Goal: Communication & Community: Answer question/provide support

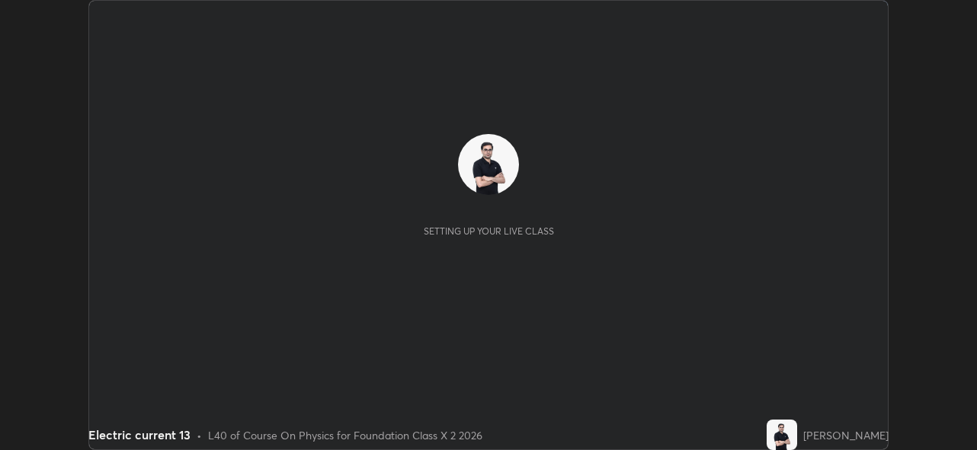
scroll to position [450, 977]
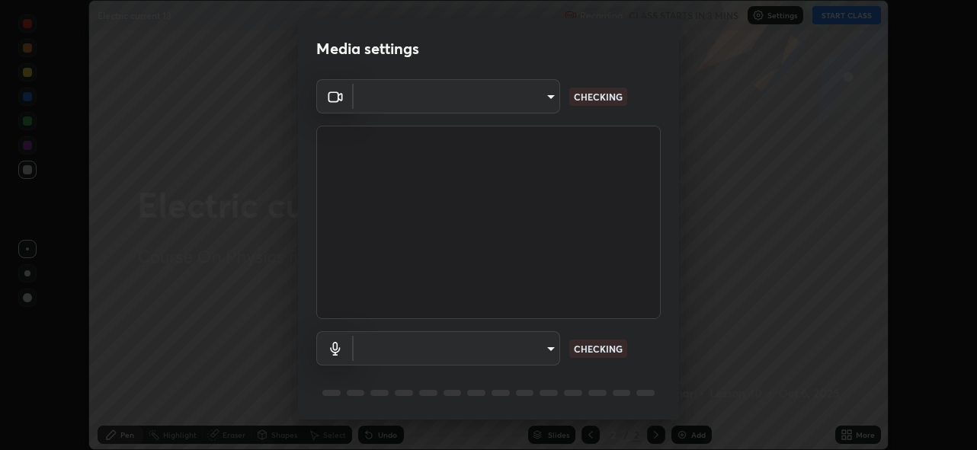
type input "5ae49b96af4897e6a410d98cecc9f5d5c34ce44bf214f7471ac41fe3bf41cfd7"
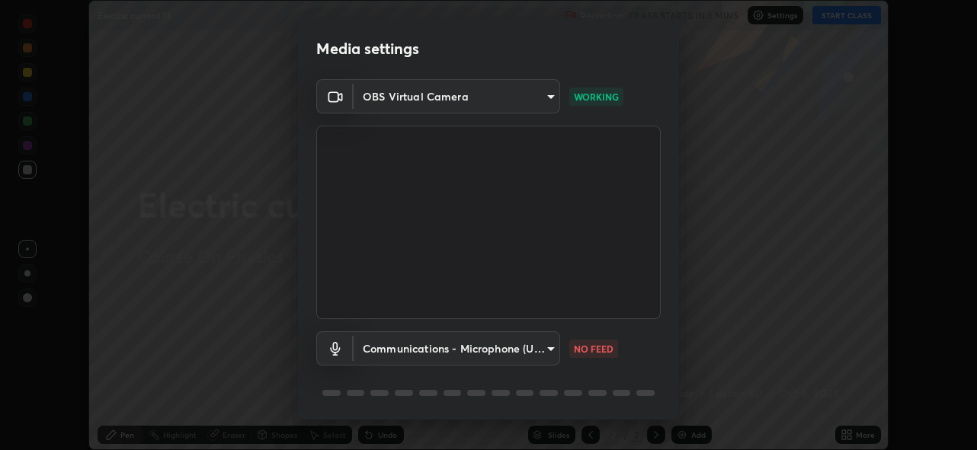
click at [514, 352] on body "Erase all Electric current 13 Recording CLASS STARTS IN 3 MINS Settings START C…" at bounding box center [488, 225] width 977 height 450
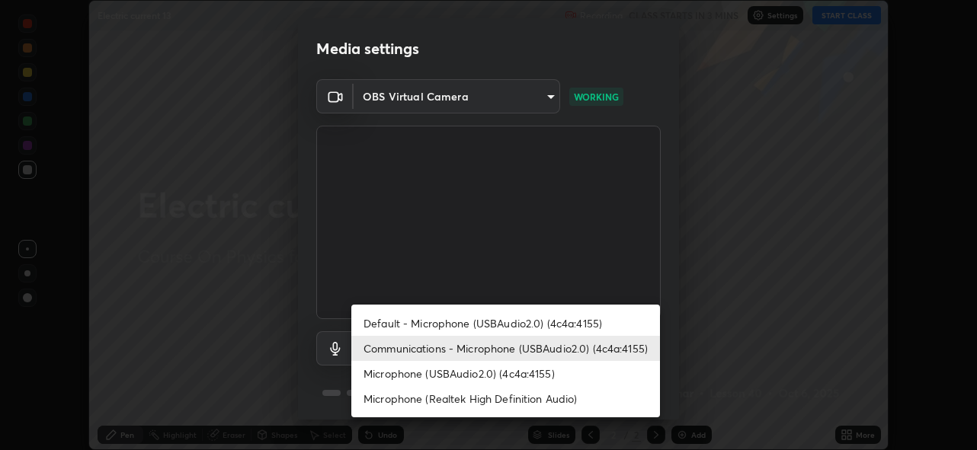
click at [530, 351] on li "Communications - Microphone (USBAudio2.0) (4c4a:4155)" at bounding box center [505, 348] width 309 height 25
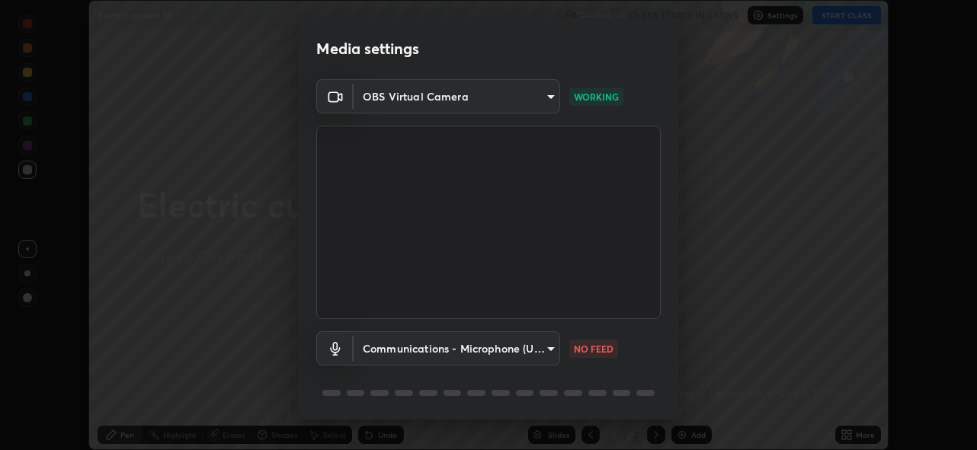
click at [522, 348] on body "Erase all Electric current 13 Recording CLASS STARTS IN 3 MINS Settings START C…" at bounding box center [488, 225] width 977 height 450
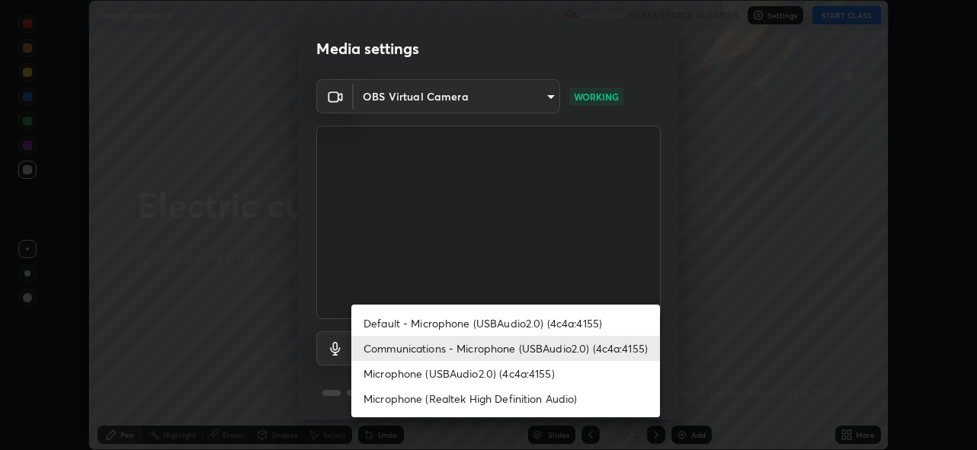
click at [544, 325] on li "Default - Microphone (USBAudio2.0) (4c4a:4155)" at bounding box center [505, 323] width 309 height 25
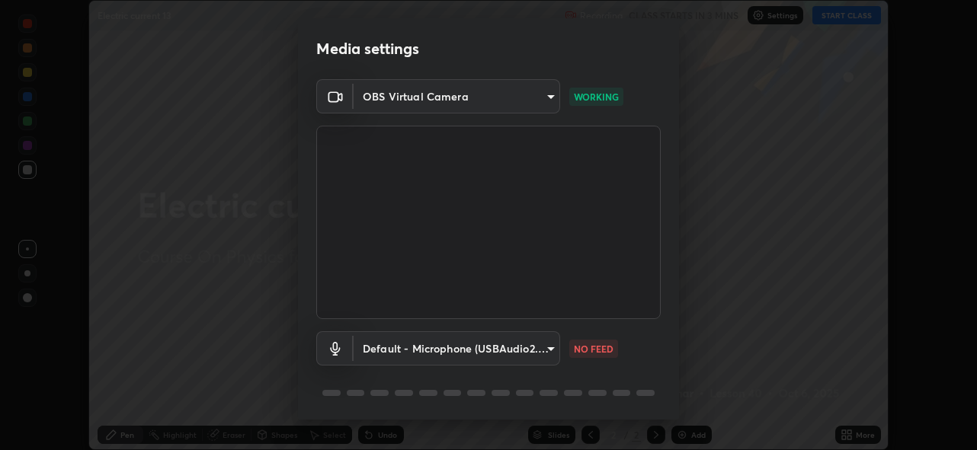
click at [540, 351] on body "Erase all Electric current 13 Recording CLASS STARTS IN 3 MINS Settings START C…" at bounding box center [488, 225] width 977 height 450
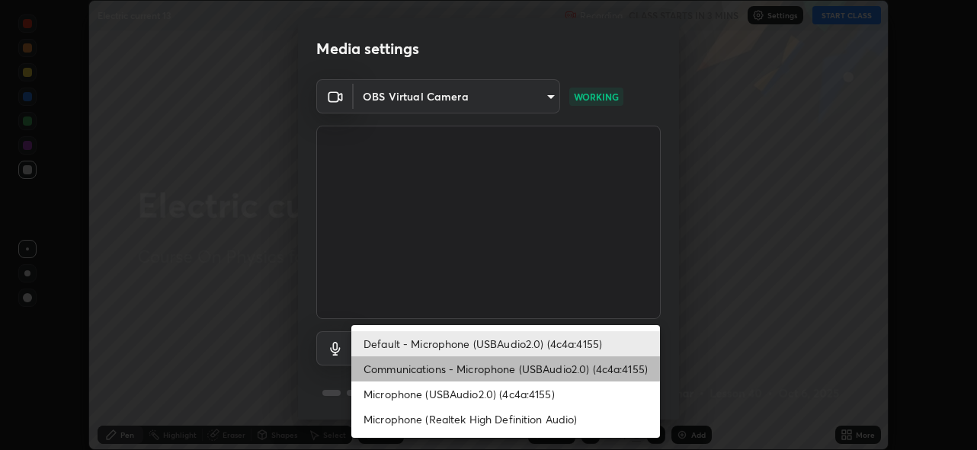
click at [526, 364] on li "Communications - Microphone (USBAudio2.0) (4c4a:4155)" at bounding box center [505, 369] width 309 height 25
type input "communications"
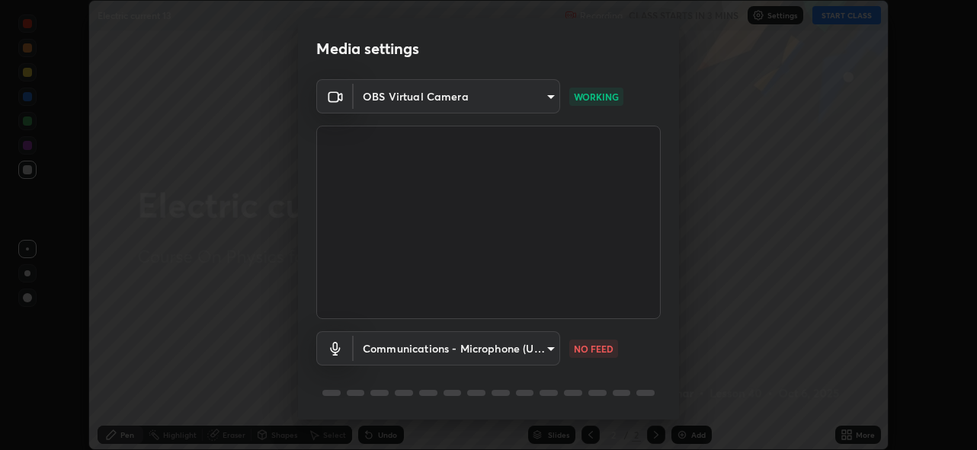
scroll to position [50, 0]
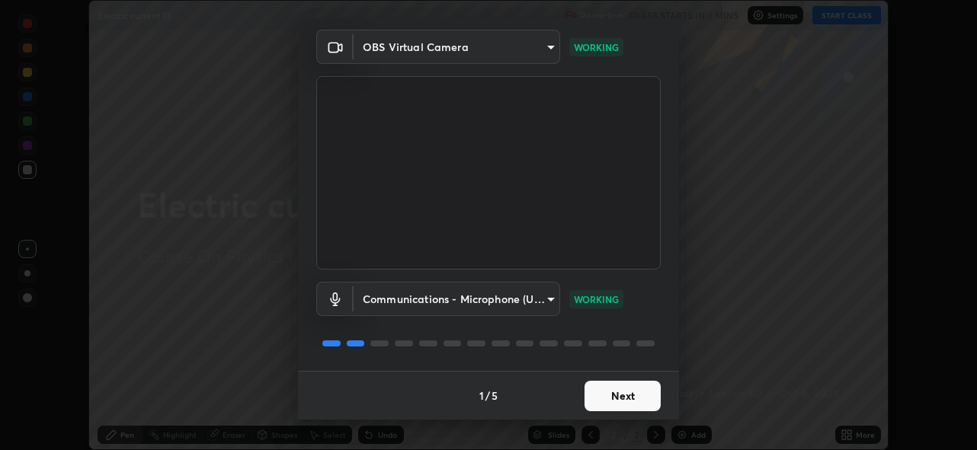
click at [619, 397] on button "Next" at bounding box center [623, 396] width 76 height 30
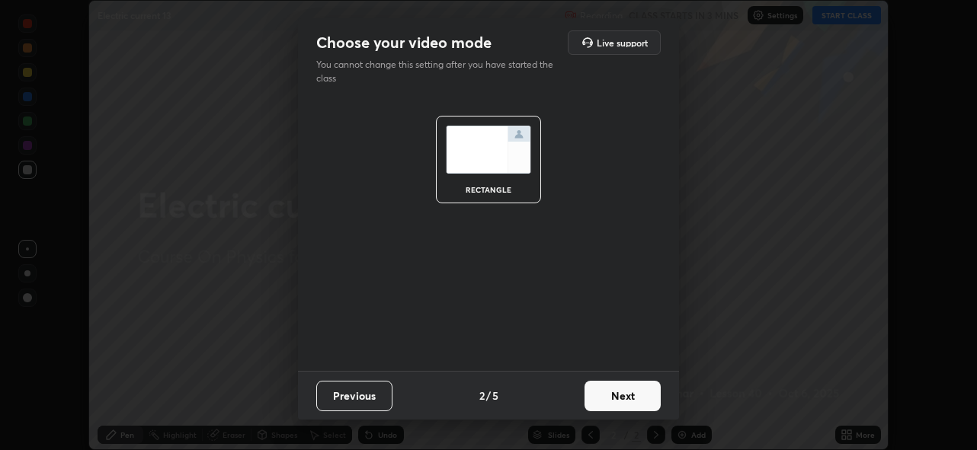
click at [629, 402] on button "Next" at bounding box center [623, 396] width 76 height 30
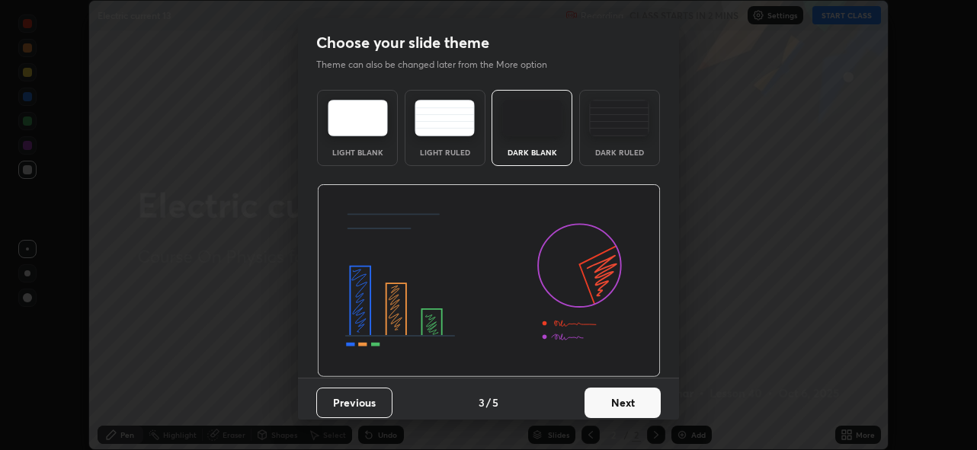
click at [636, 404] on button "Next" at bounding box center [623, 403] width 76 height 30
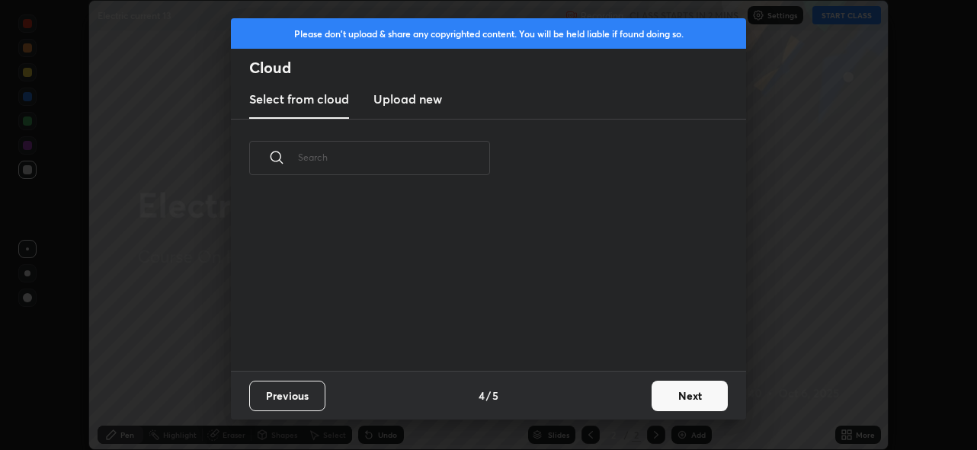
scroll to position [174, 489]
click at [677, 401] on button "Next" at bounding box center [690, 396] width 76 height 30
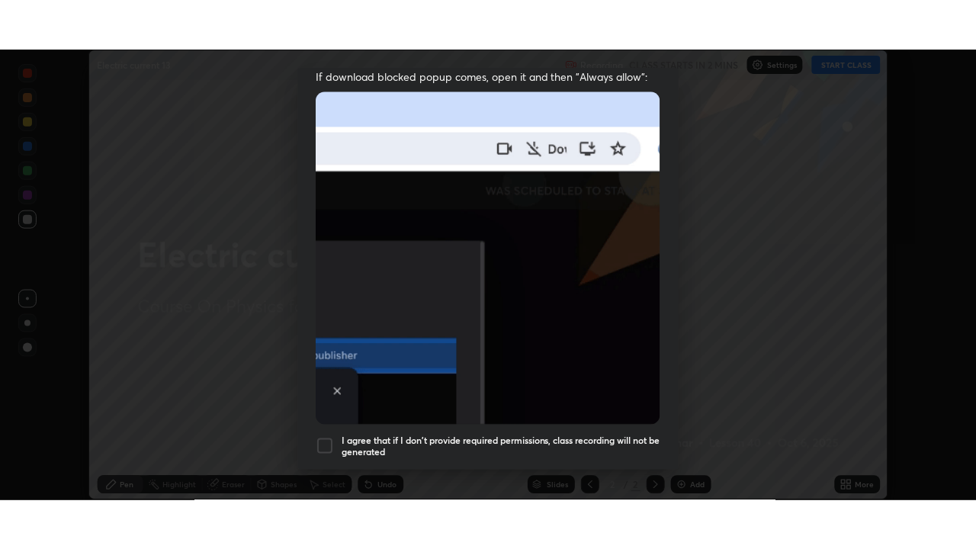
scroll to position [360, 0]
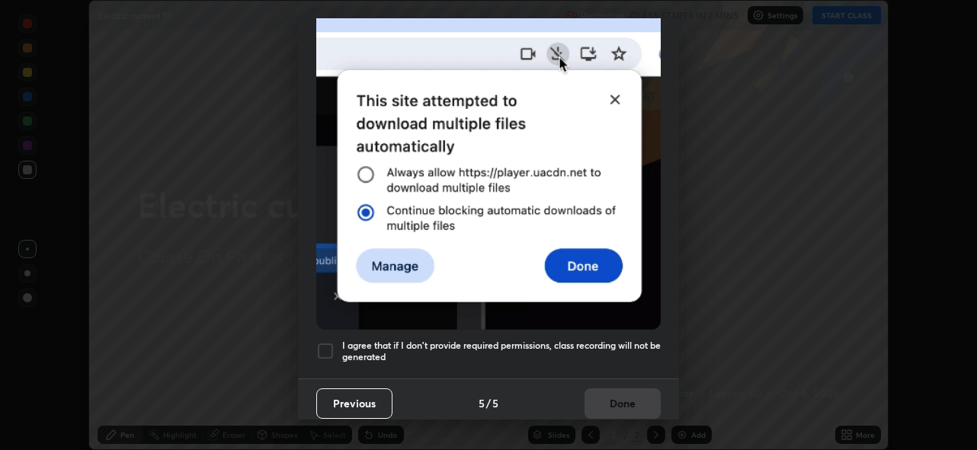
click at [328, 348] on div at bounding box center [325, 351] width 18 height 18
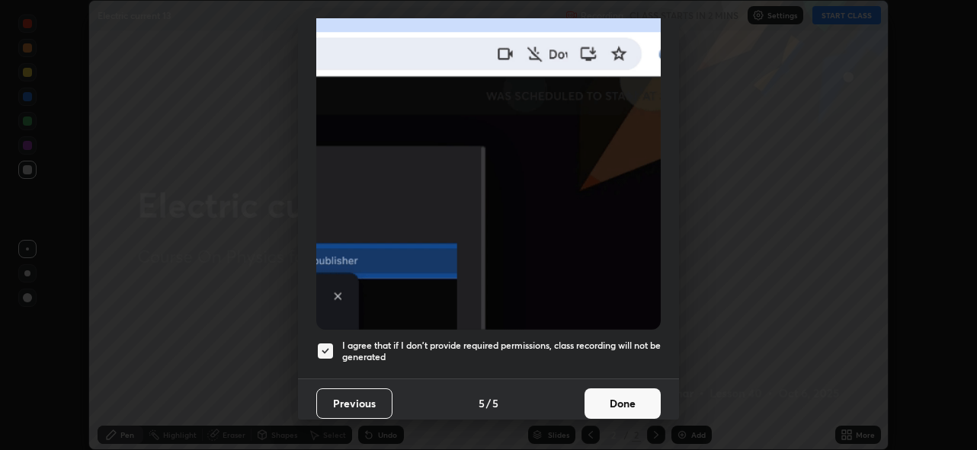
click at [613, 399] on button "Done" at bounding box center [623, 404] width 76 height 30
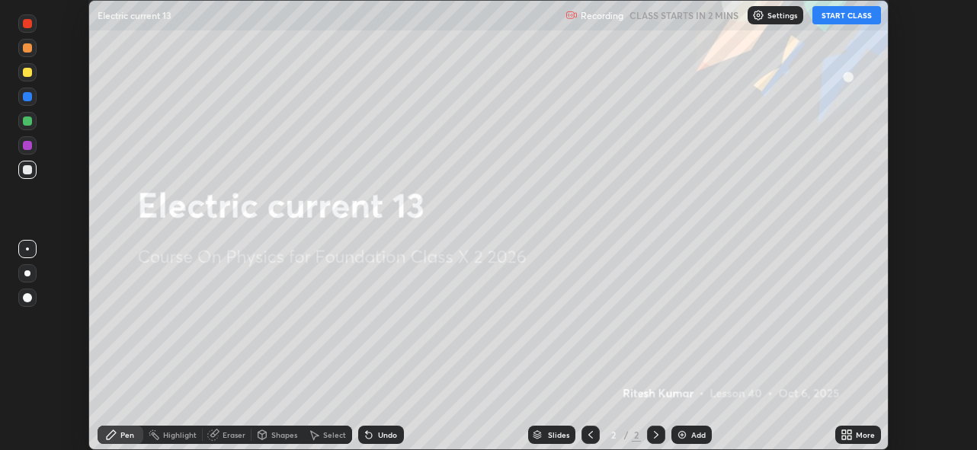
click at [844, 19] on button "START CLASS" at bounding box center [846, 15] width 69 height 18
click at [845, 434] on icon at bounding box center [844, 433] width 4 height 4
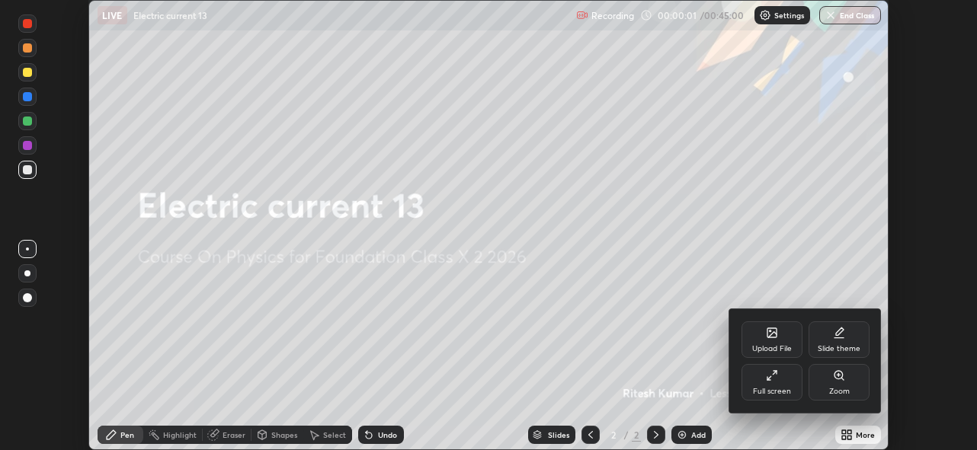
click at [784, 380] on div "Full screen" at bounding box center [772, 382] width 61 height 37
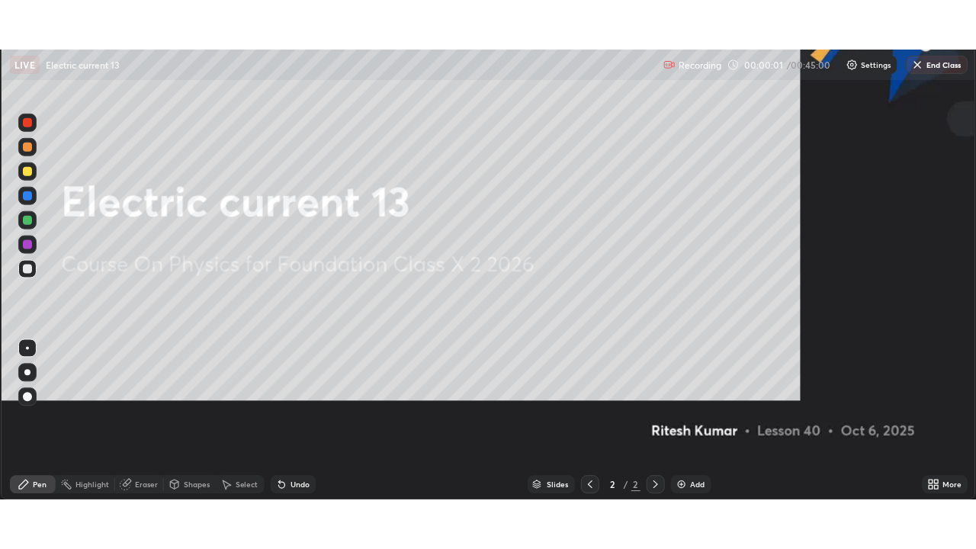
scroll to position [549, 976]
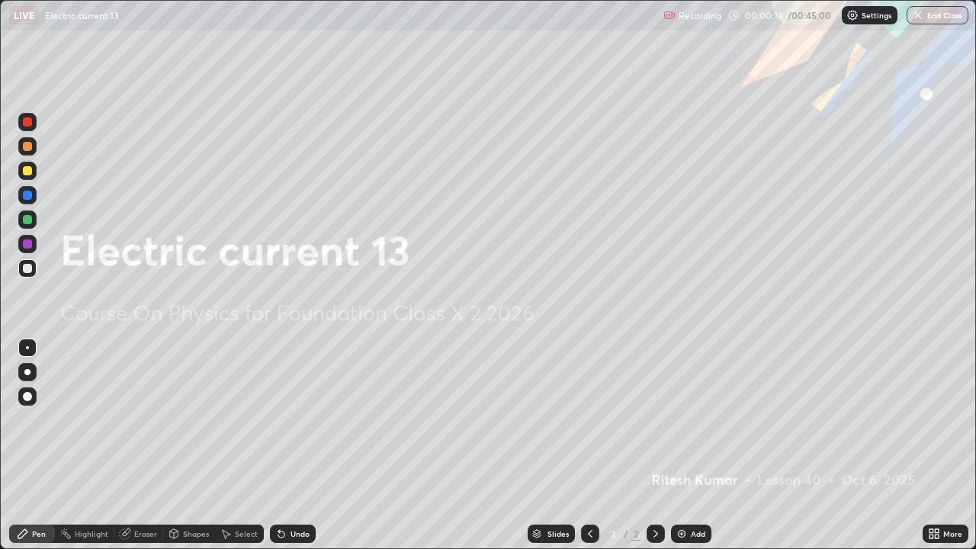
click at [684, 450] on img at bounding box center [681, 533] width 12 height 12
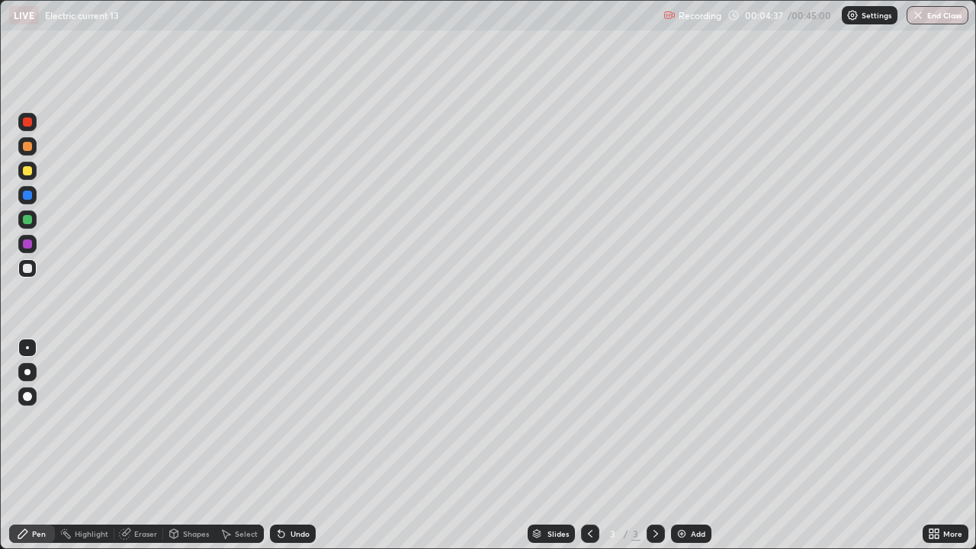
click at [25, 247] on div at bounding box center [27, 243] width 9 height 9
click at [27, 171] on div at bounding box center [27, 170] width 9 height 9
click at [144, 450] on div "Eraser" at bounding box center [145, 534] width 23 height 8
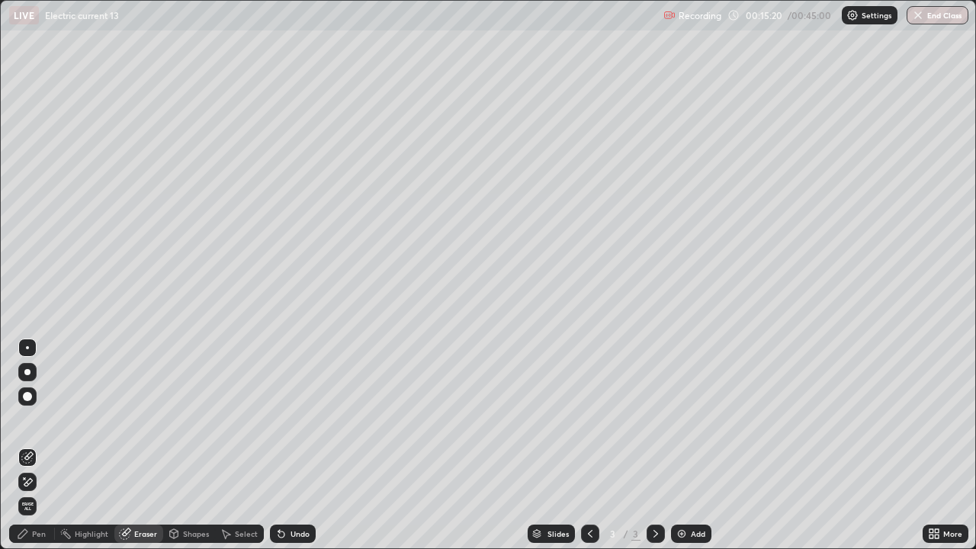
click at [143, 450] on div "Eraser" at bounding box center [145, 534] width 23 height 8
click at [46, 450] on div "Pen" at bounding box center [32, 533] width 46 height 18
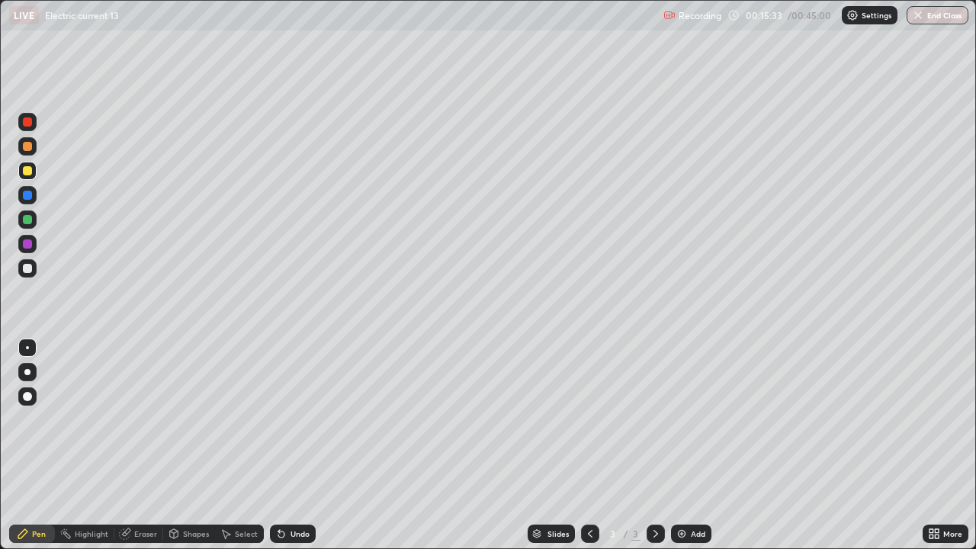
click at [140, 450] on div "Eraser" at bounding box center [145, 534] width 23 height 8
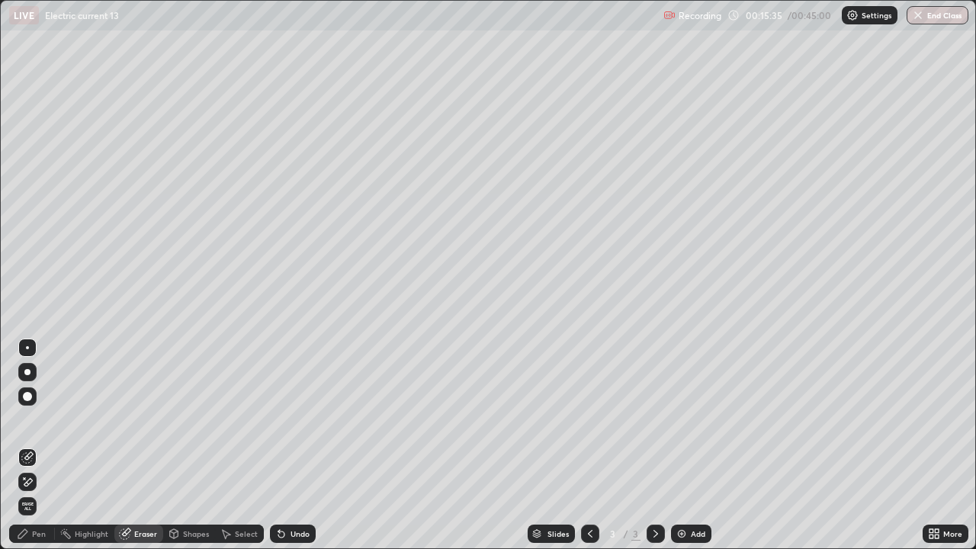
click at [37, 450] on div "Pen" at bounding box center [39, 534] width 14 height 8
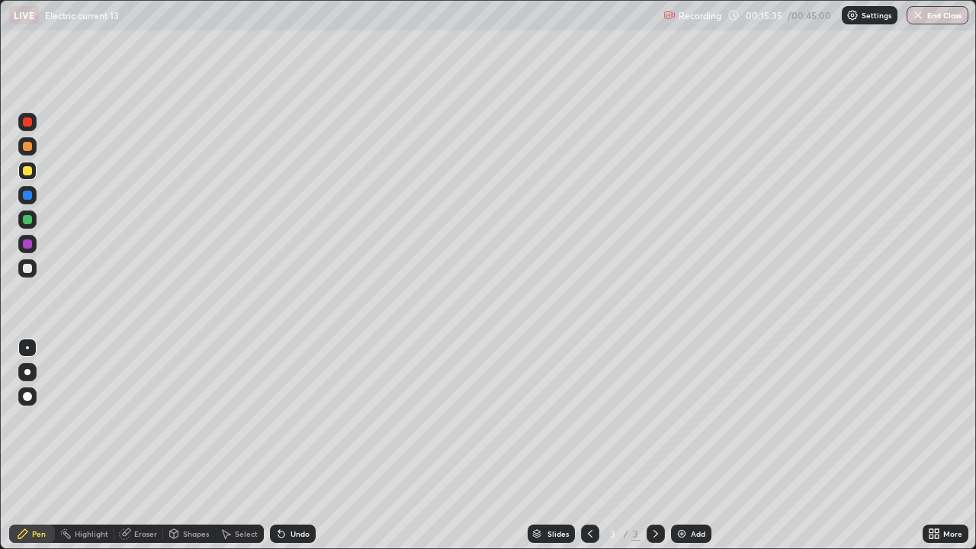
click at [39, 450] on div "Pen" at bounding box center [39, 534] width 14 height 8
click at [31, 450] on div "Pen" at bounding box center [32, 533] width 46 height 18
click at [25, 270] on div at bounding box center [27, 268] width 9 height 9
click at [34, 171] on div at bounding box center [27, 171] width 18 height 18
click at [682, 450] on div "Add" at bounding box center [691, 533] width 40 height 18
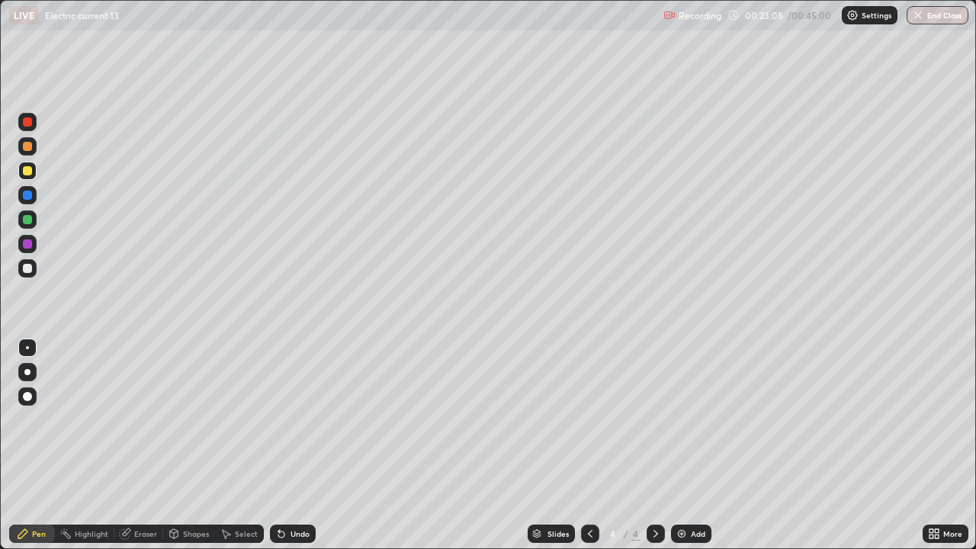
click at [588, 450] on div at bounding box center [590, 533] width 18 height 18
click at [662, 450] on div at bounding box center [655, 533] width 18 height 18
click at [34, 268] on div at bounding box center [27, 268] width 18 height 18
click at [690, 450] on div "Add" at bounding box center [697, 534] width 14 height 8
click at [34, 148] on div at bounding box center [27, 146] width 18 height 18
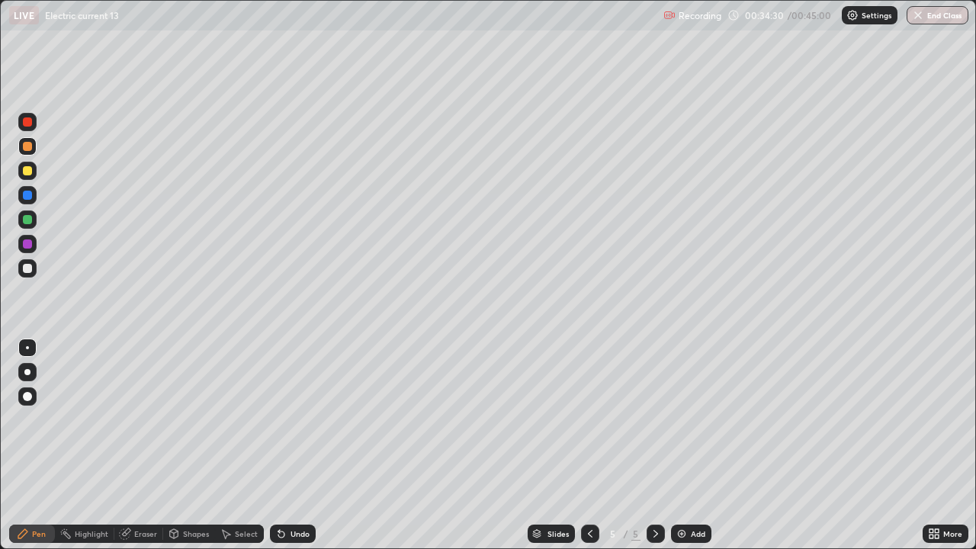
click at [146, 450] on div "Eraser" at bounding box center [138, 533] width 49 height 18
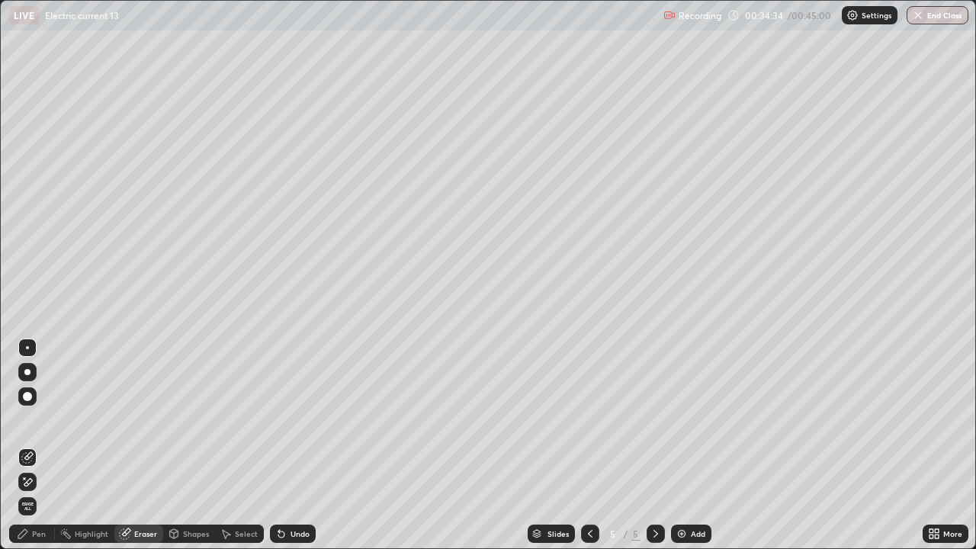
click at [50, 450] on div "Pen" at bounding box center [32, 533] width 46 height 18
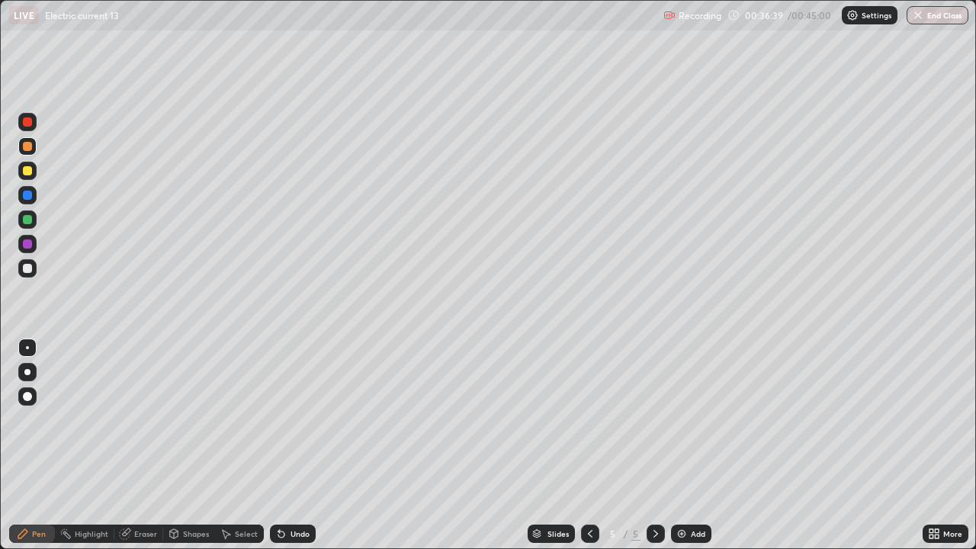
click at [30, 246] on div at bounding box center [27, 243] width 9 height 9
click at [934, 18] on button "End Class" at bounding box center [938, 15] width 60 height 18
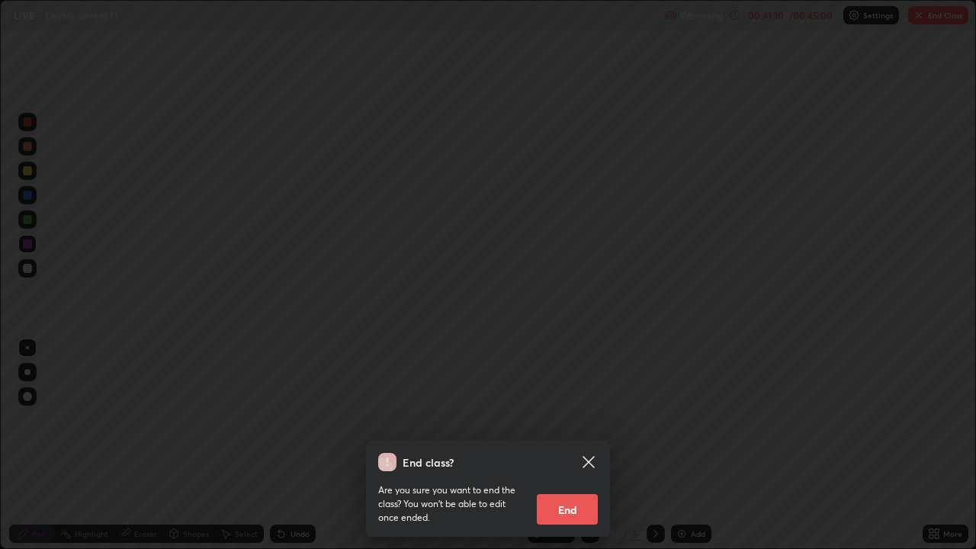
click at [573, 450] on button "End" at bounding box center [567, 509] width 61 height 30
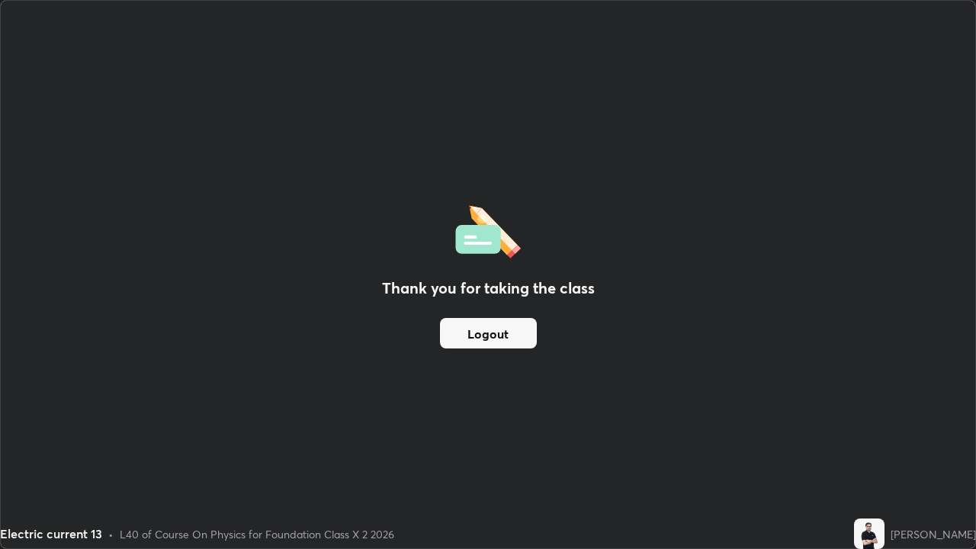
click at [505, 325] on button "Logout" at bounding box center [488, 333] width 97 height 30
